Goal: Find specific page/section: Find specific page/section

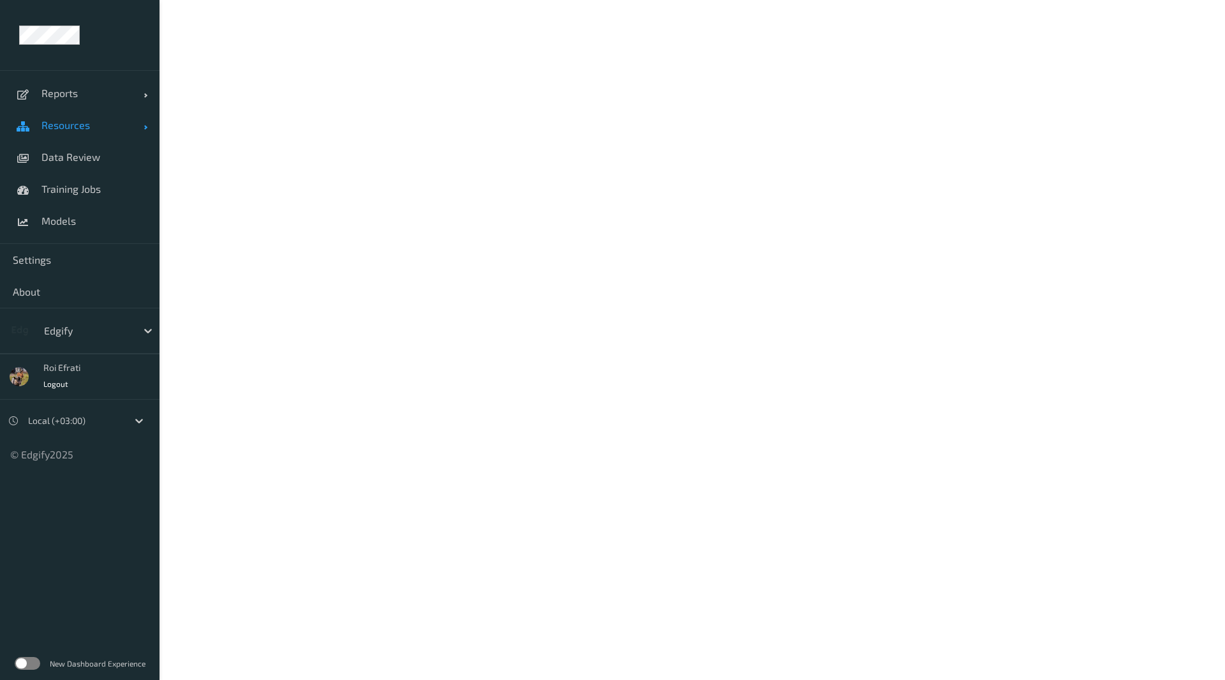
click at [84, 126] on span "Resources" at bounding box center [92, 125] width 102 height 13
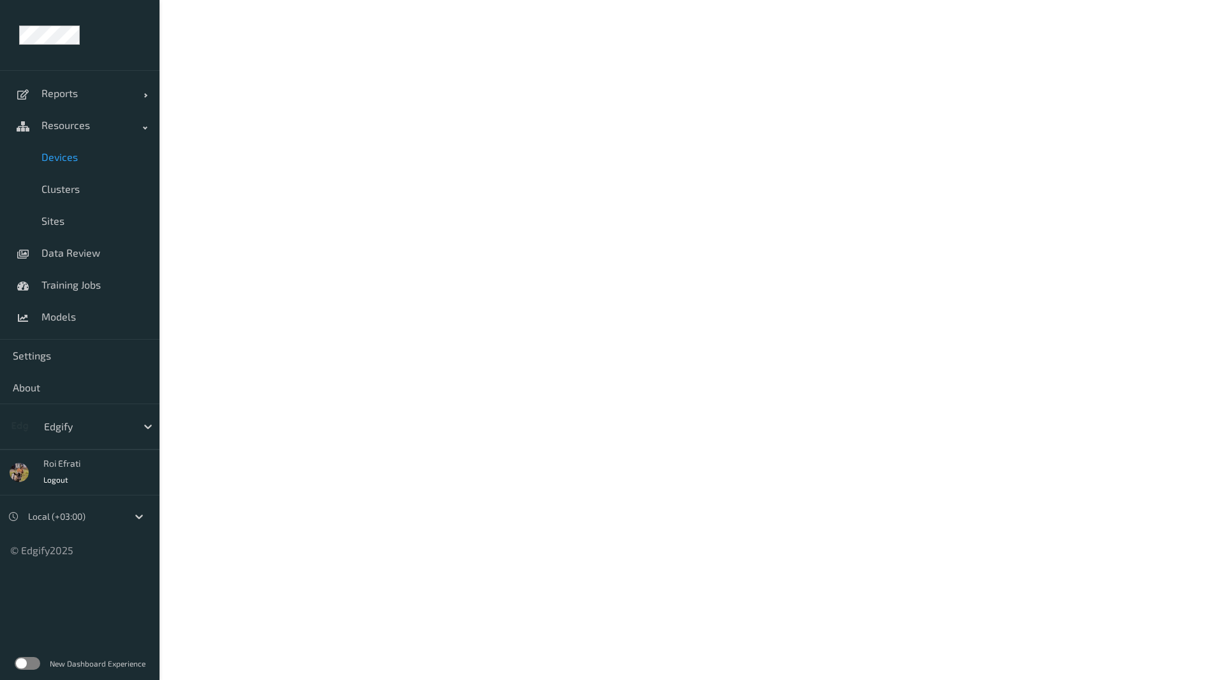
click at [71, 157] on span "Devices" at bounding box center [93, 157] width 105 height 13
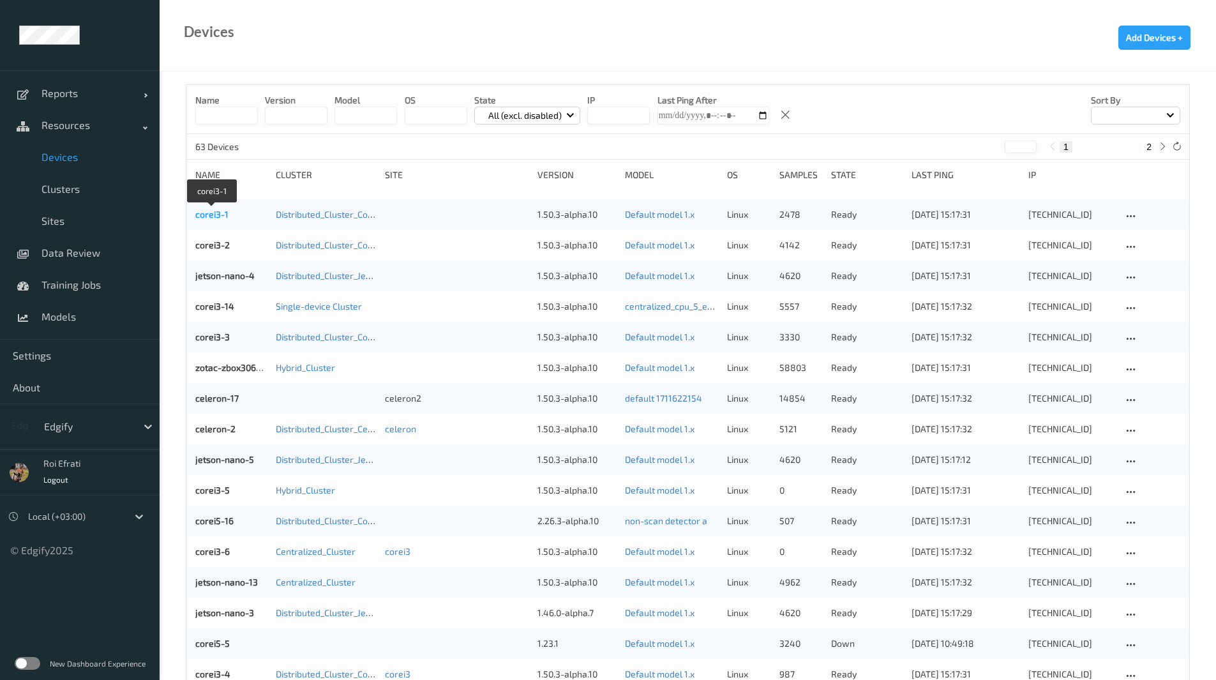
click at [205, 213] on link "corei3-1" at bounding box center [211, 214] width 33 height 11
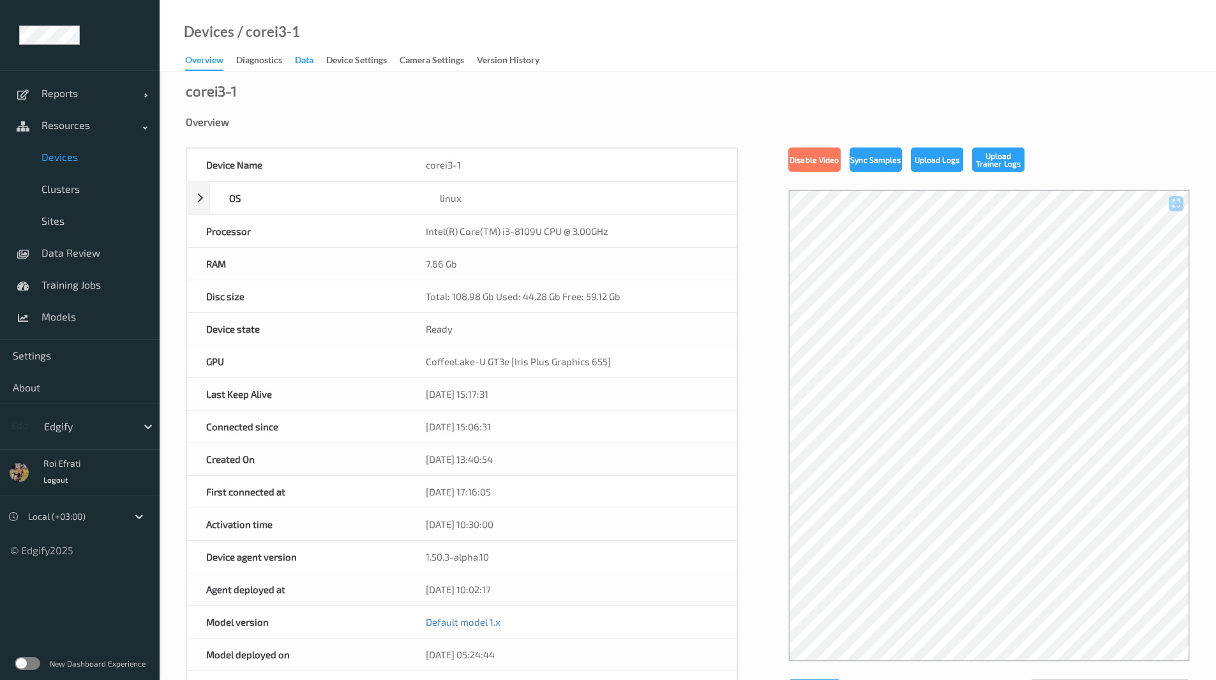
click at [313, 60] on div "Data" at bounding box center [304, 62] width 19 height 16
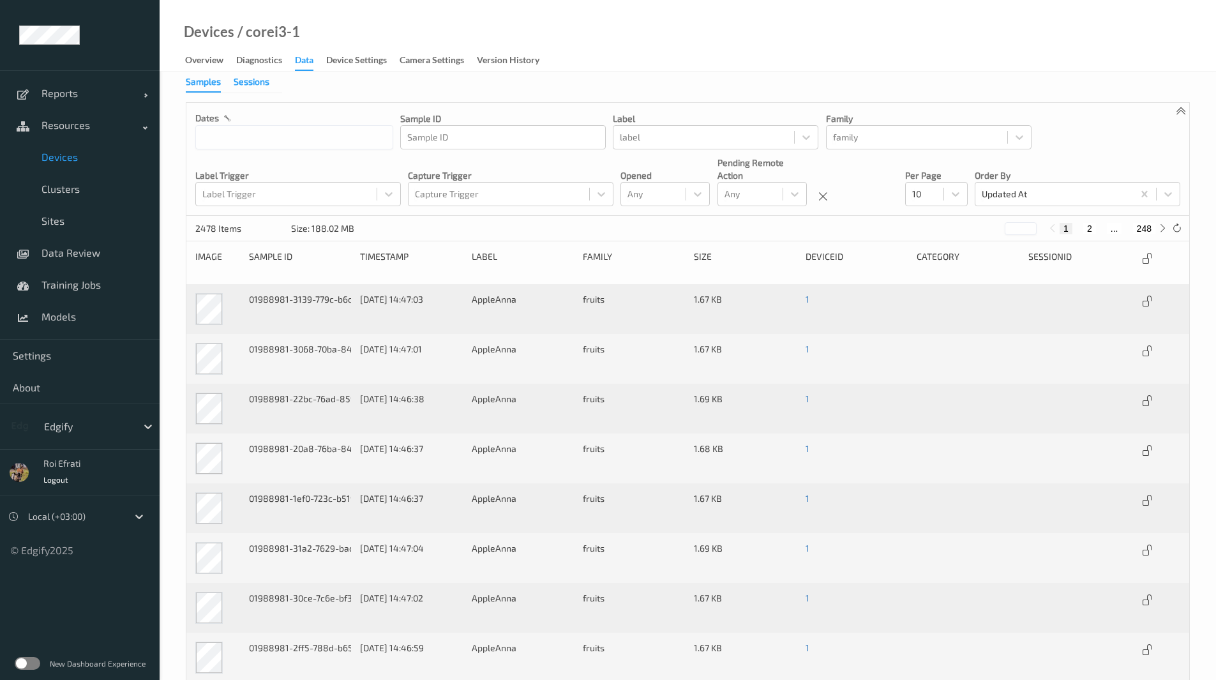
click at [251, 82] on div "Sessions" at bounding box center [252, 83] width 36 height 16
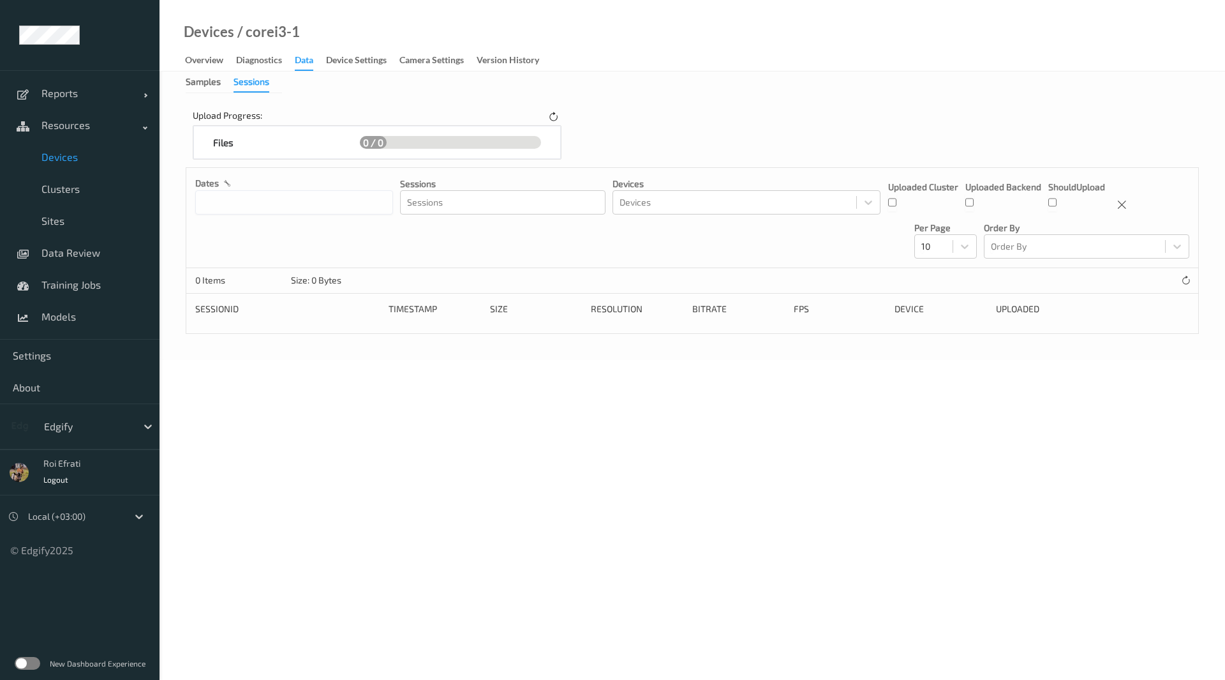
click at [60, 154] on span "Devices" at bounding box center [93, 157] width 105 height 13
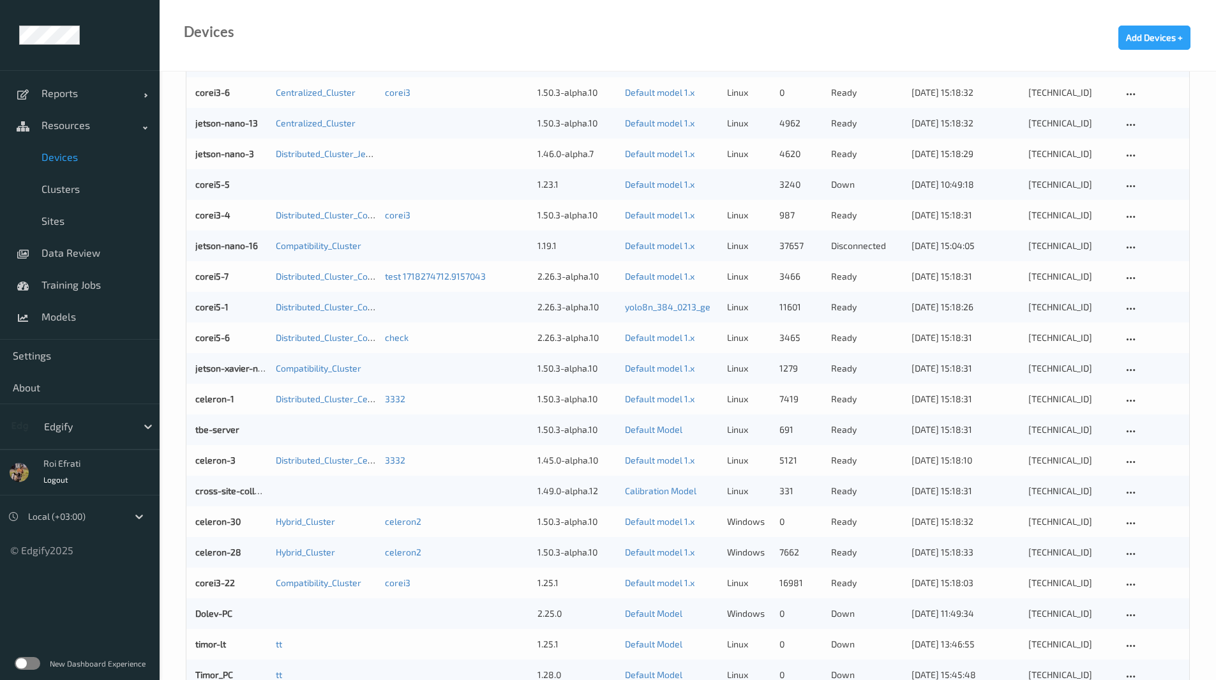
scroll to position [383, 0]
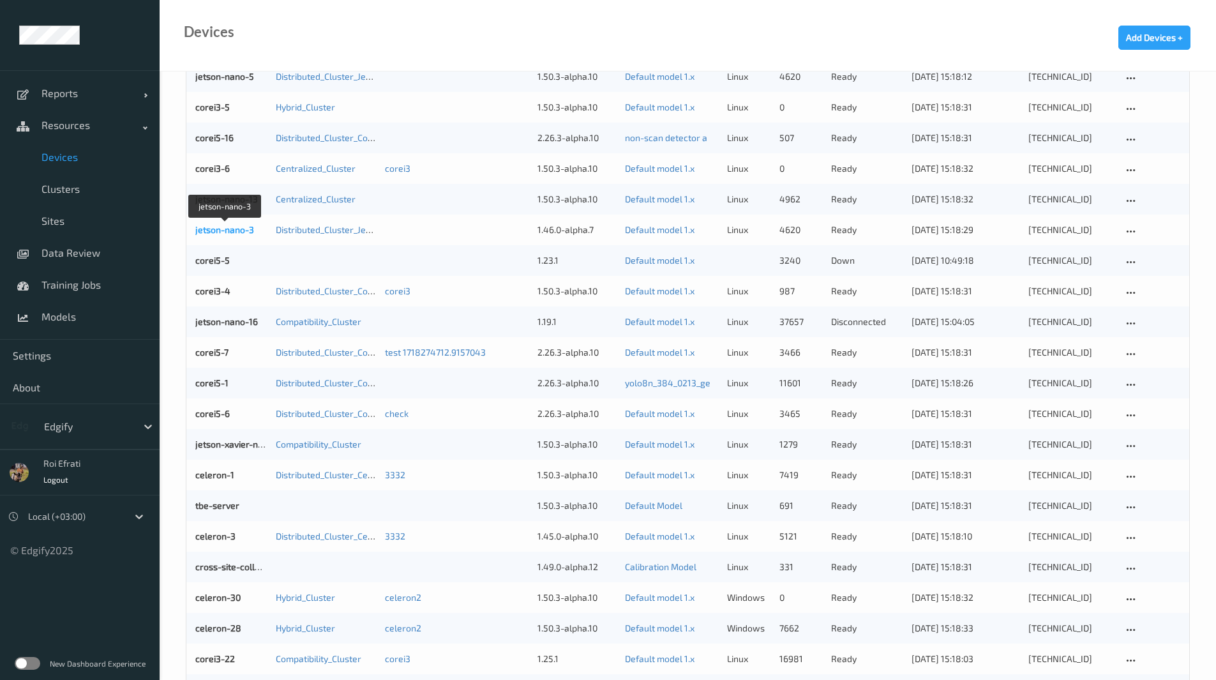
click at [220, 227] on link "jetson-nano-3" at bounding box center [224, 229] width 59 height 11
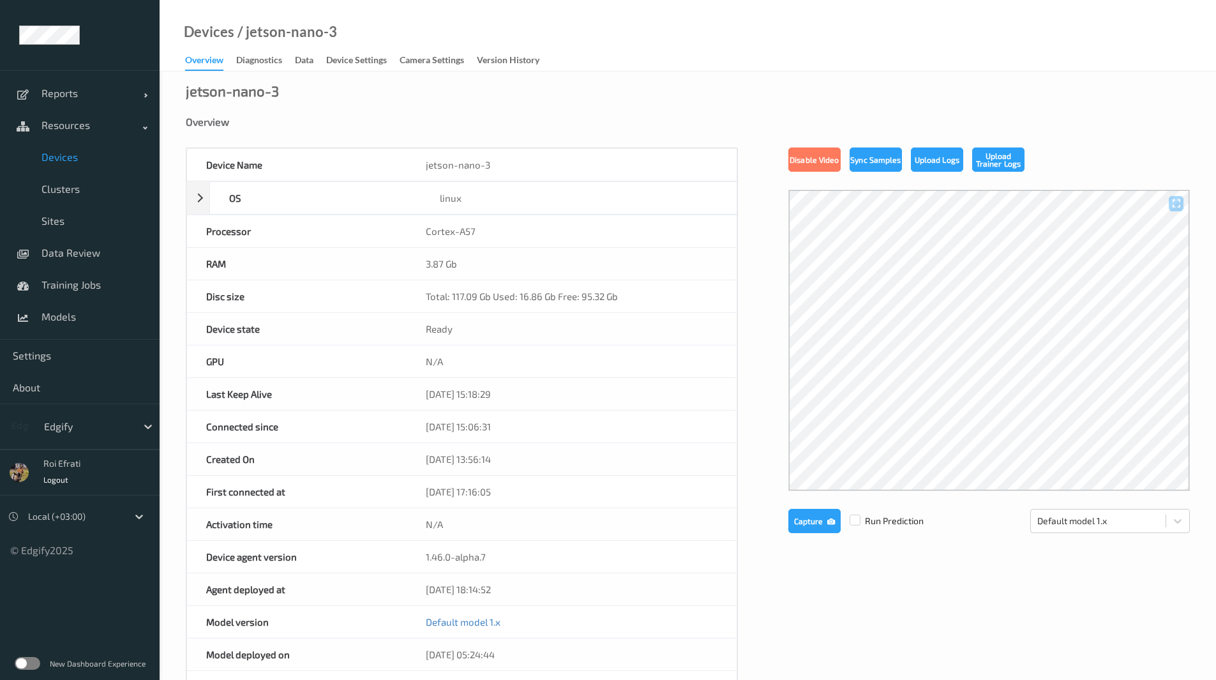
click at [317, 59] on link "Data" at bounding box center [310, 61] width 31 height 18
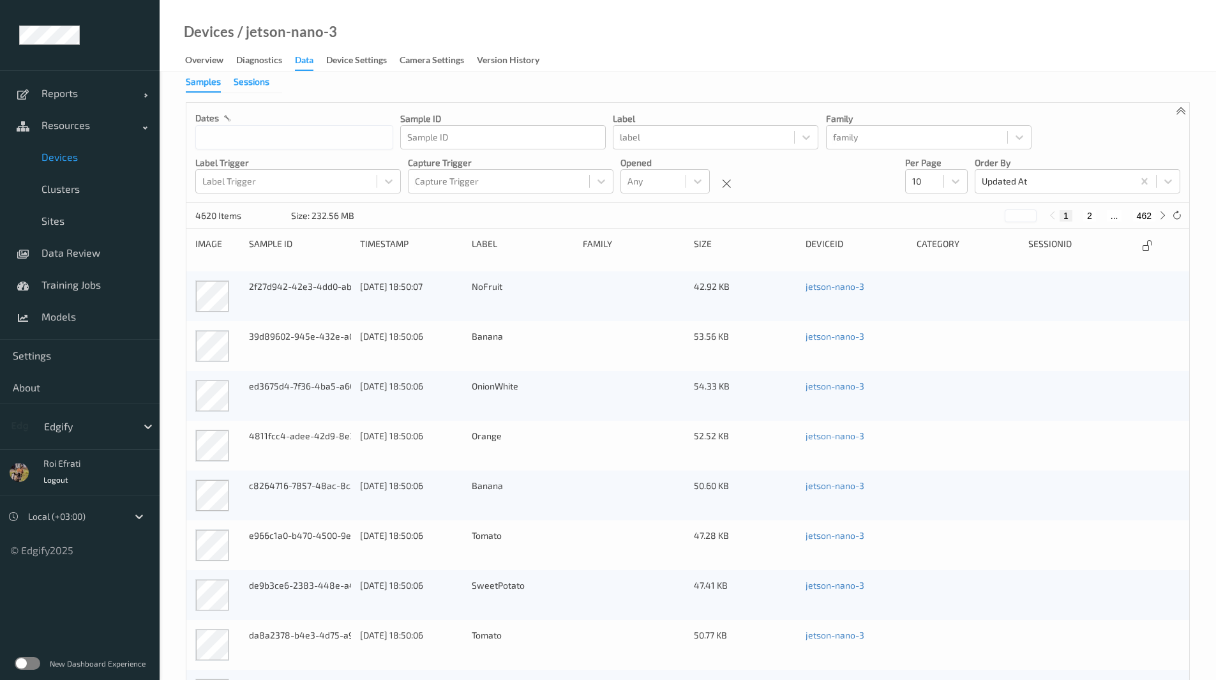
click at [246, 83] on div "Sessions" at bounding box center [252, 83] width 36 height 16
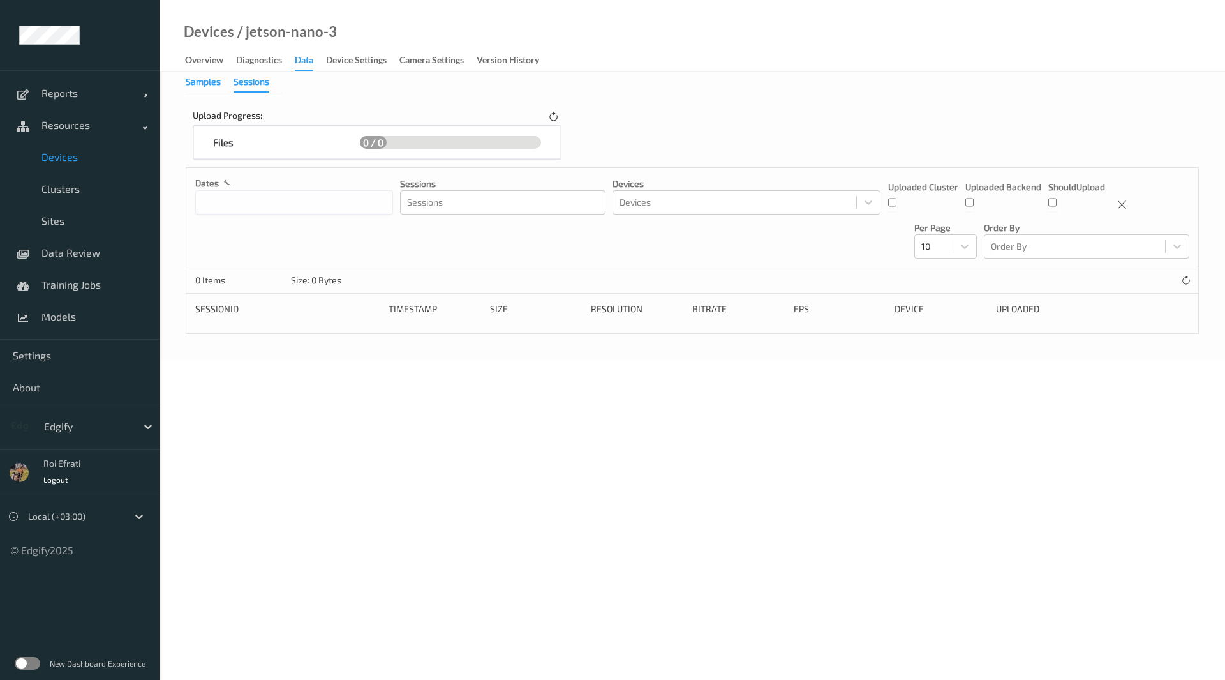
click at [202, 84] on div "Samples" at bounding box center [203, 83] width 35 height 16
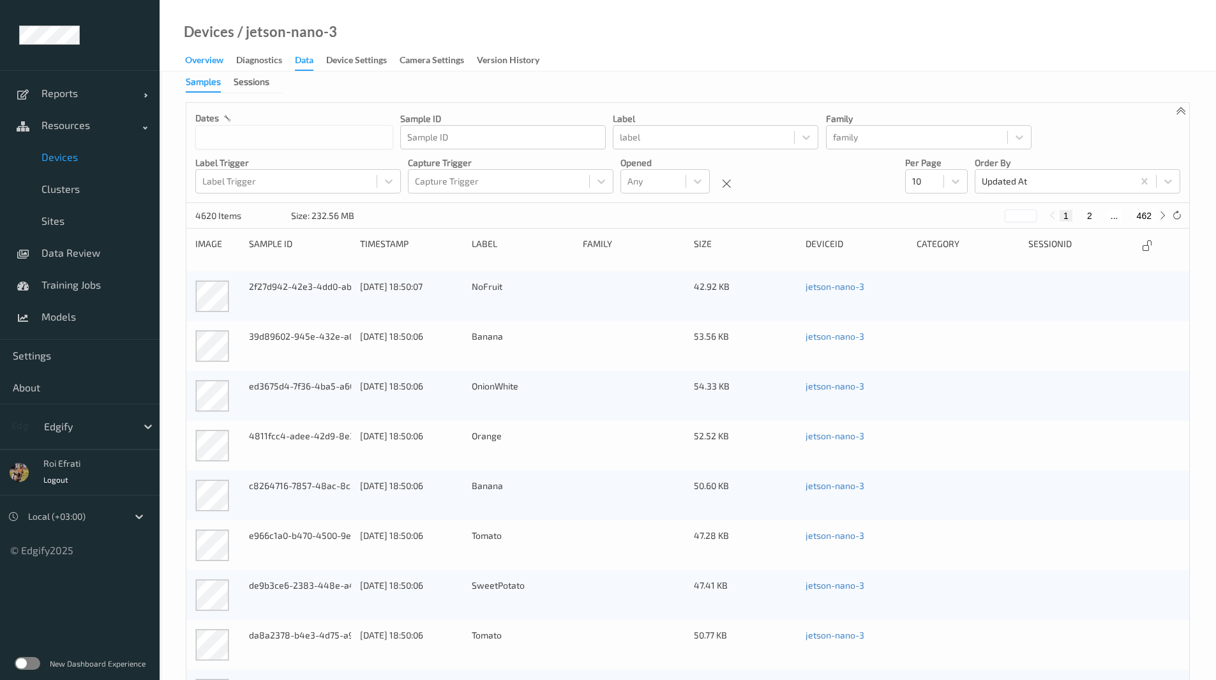
click at [205, 59] on div "Overview" at bounding box center [204, 62] width 38 height 16
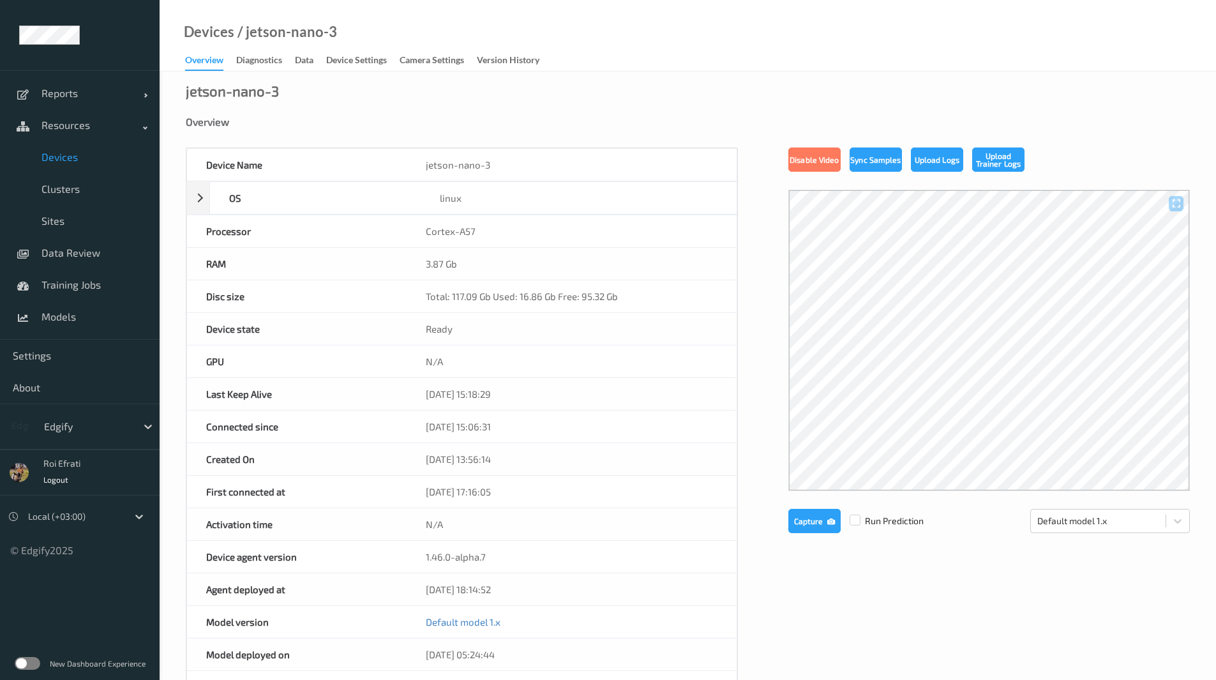
click at [27, 657] on label at bounding box center [28, 663] width 26 height 13
